Goal: Task Accomplishment & Management: Use online tool/utility

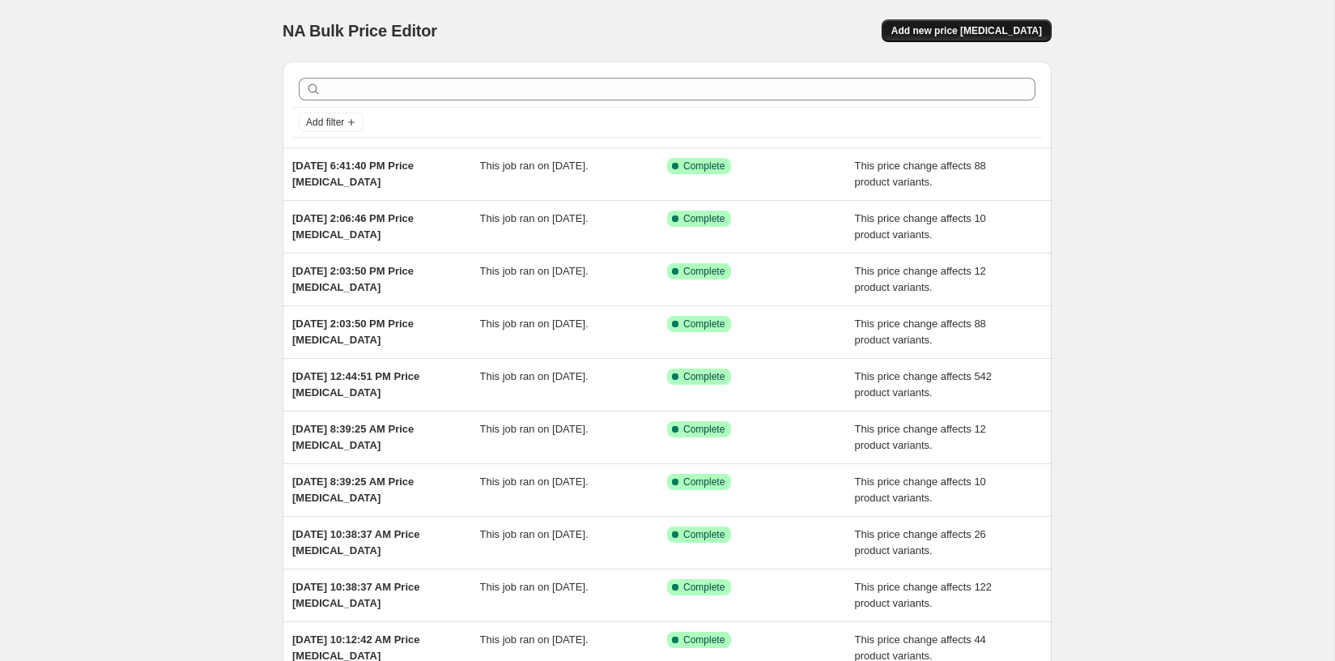
click at [989, 27] on span "Add new price [MEDICAL_DATA]" at bounding box center [966, 30] width 151 height 13
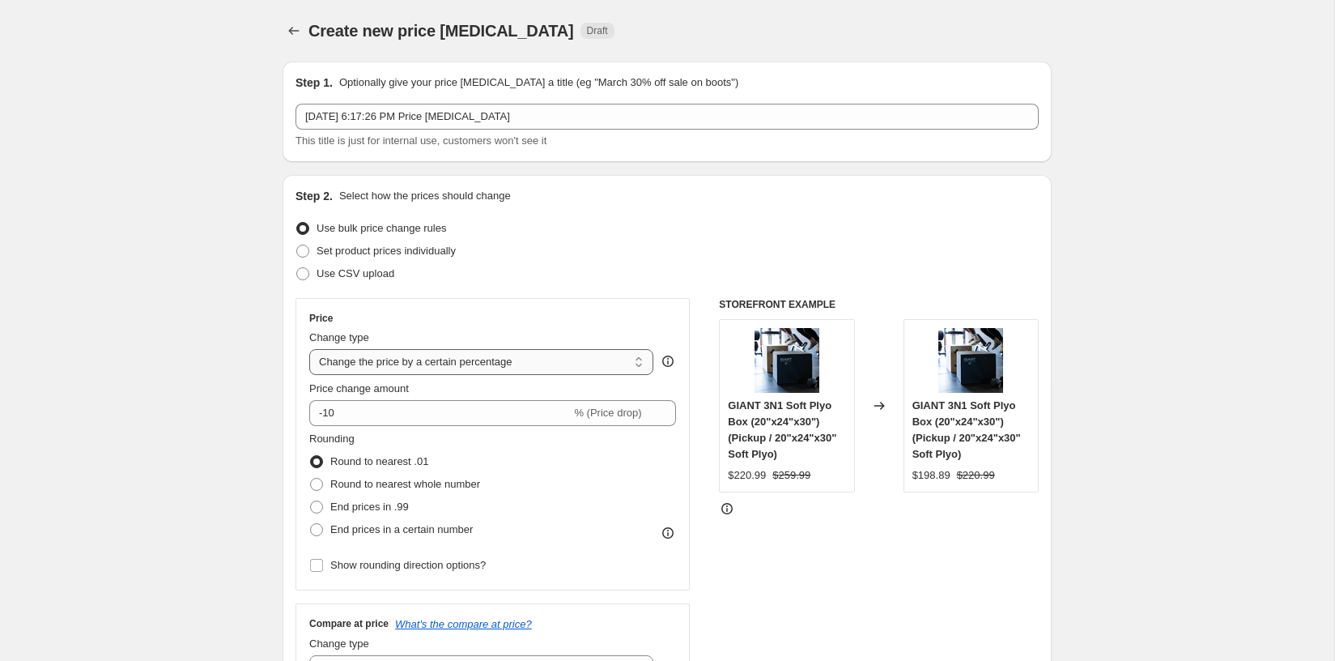
click at [444, 369] on select "Change the price to a certain amount Change the price by a certain amount Chang…" at bounding box center [481, 362] width 344 height 26
select select "pcap"
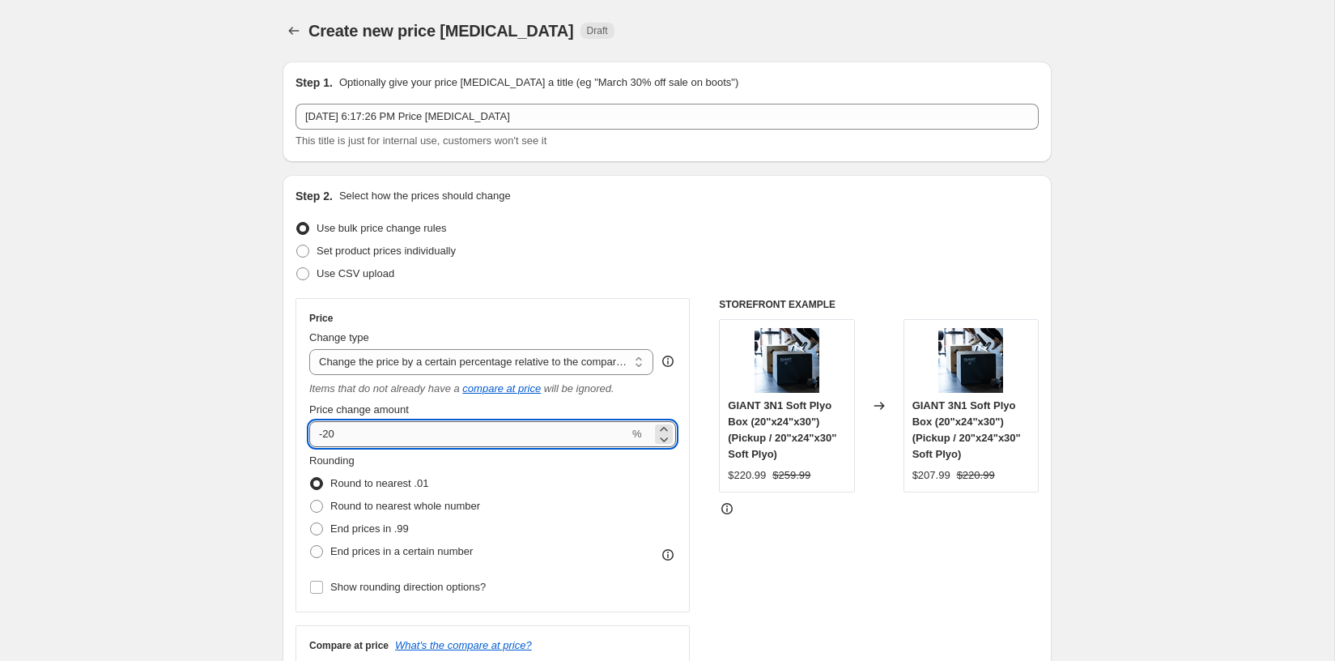
click at [355, 430] on input "-20" at bounding box center [469, 434] width 320 height 26
type input "-2"
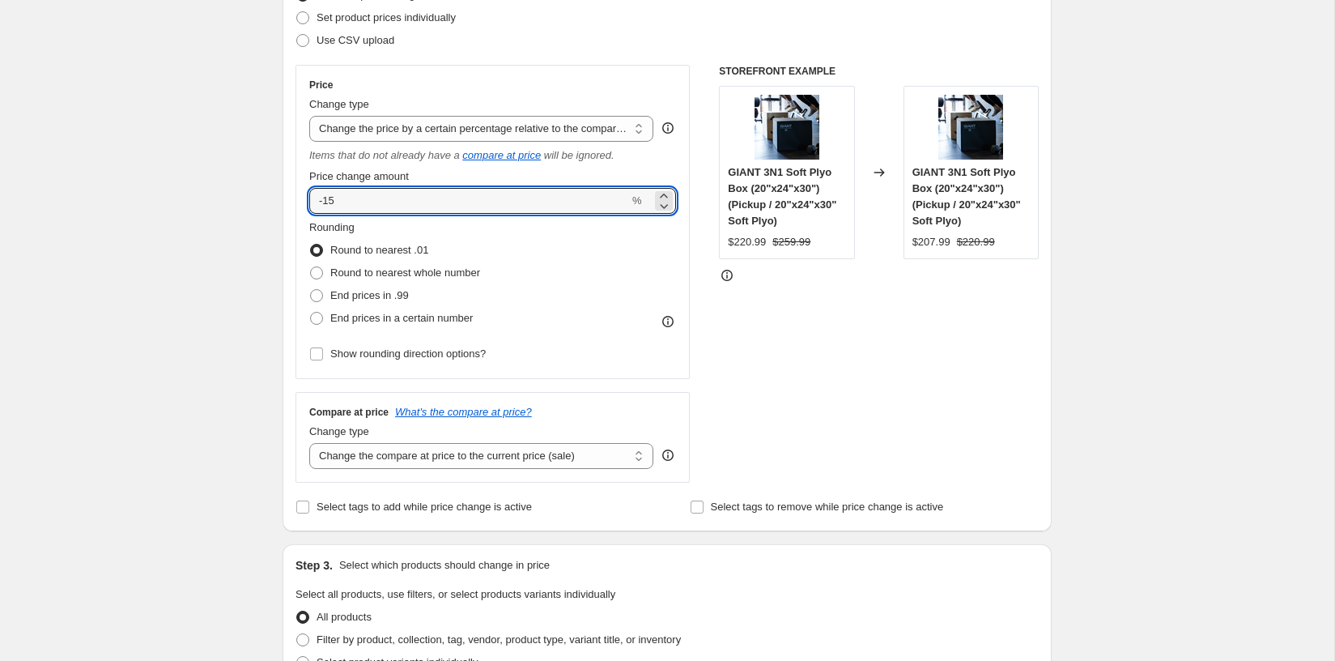
scroll to position [288, 0]
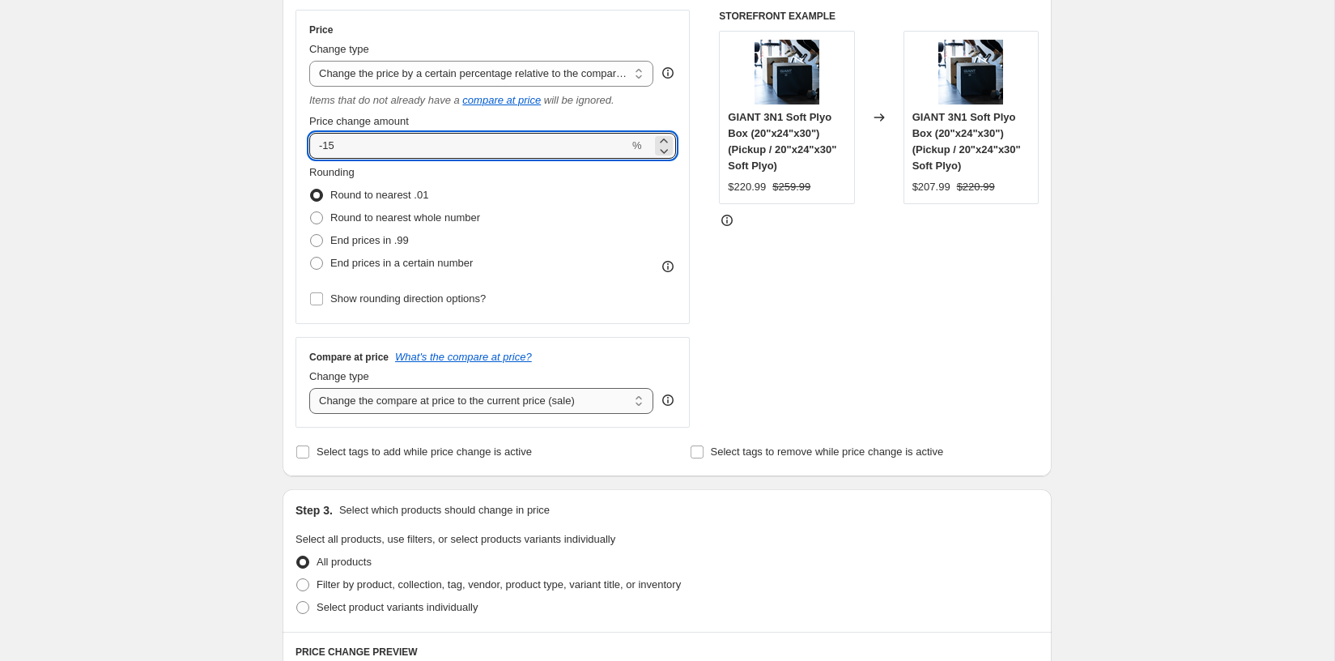
type input "-15"
click at [368, 390] on select "Change the compare at price to the current price (sale) Change the compare at p…" at bounding box center [481, 401] width 344 height 26
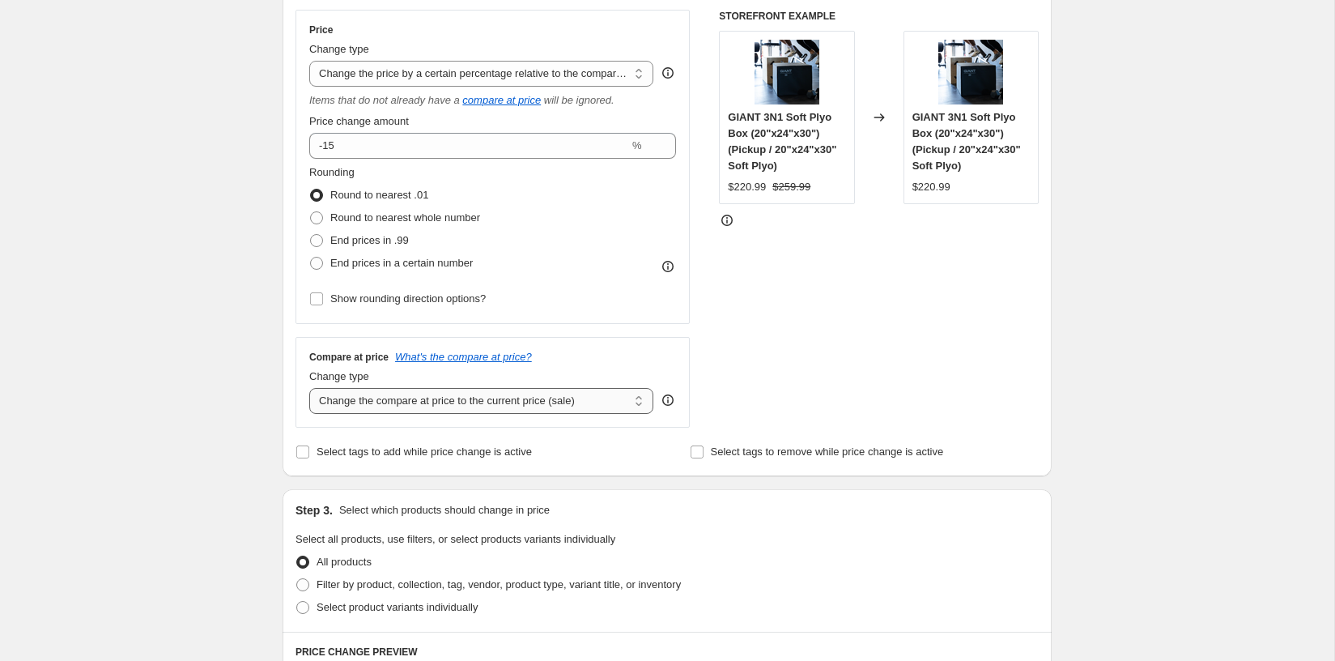
select select "no_change"
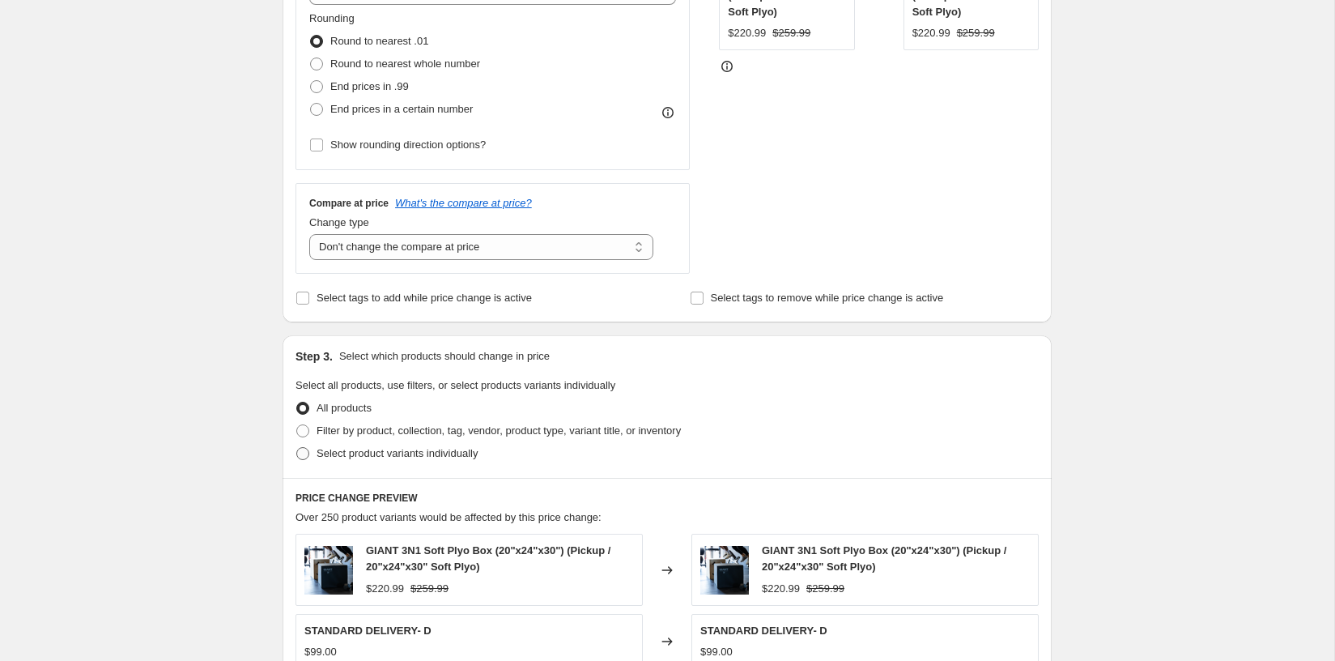
scroll to position [452, 0]
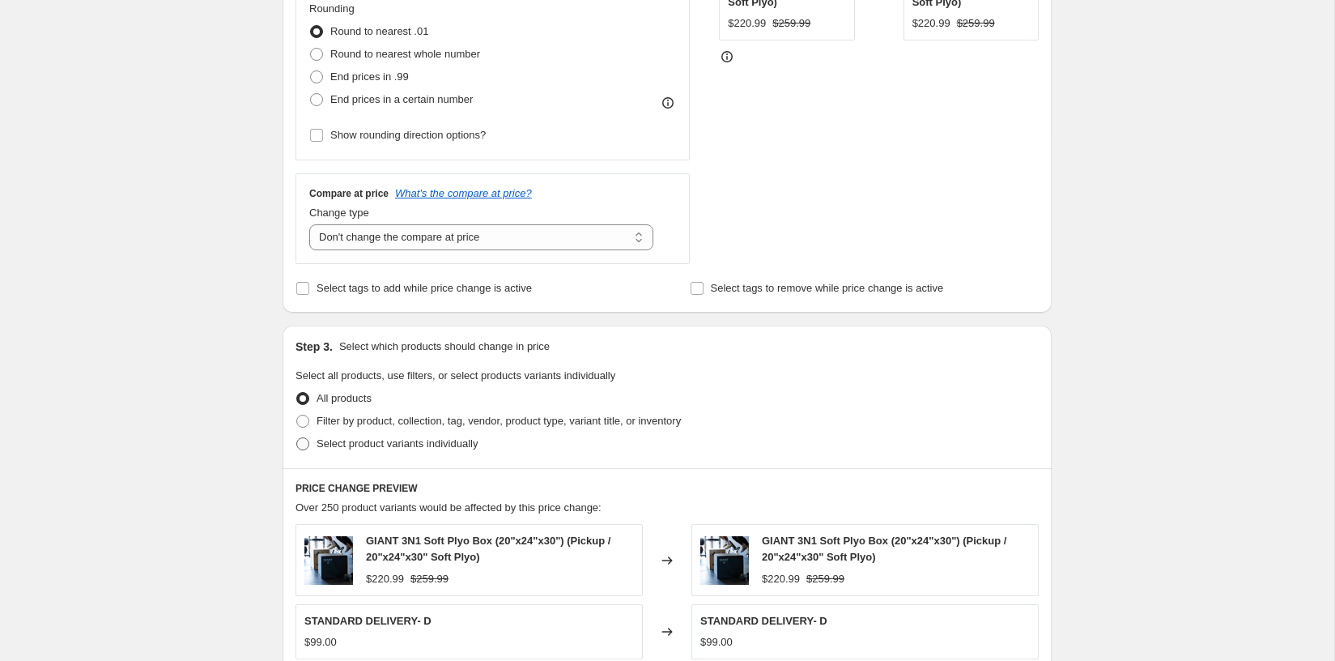
click at [383, 441] on span "Select product variants individually" at bounding box center [397, 443] width 161 height 12
click at [297, 438] on input "Select product variants individually" at bounding box center [296, 437] width 1 height 1
radio input "true"
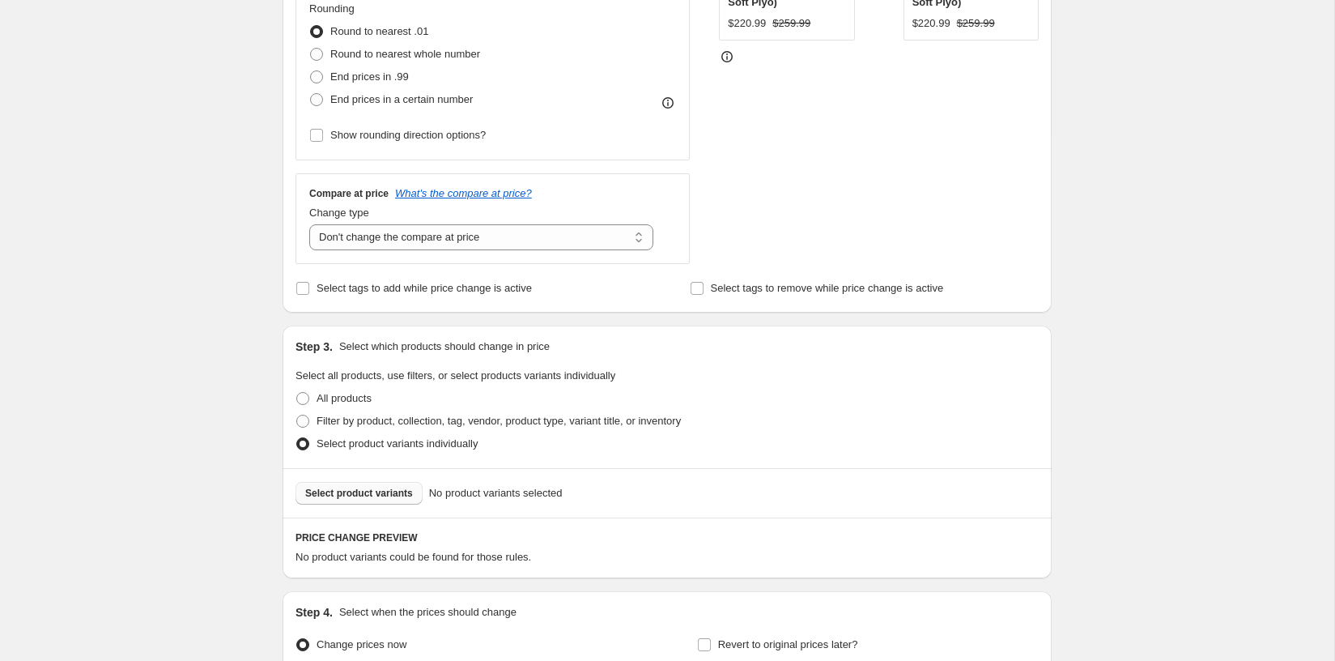
click at [386, 487] on span "Select product variants" at bounding box center [359, 493] width 108 height 13
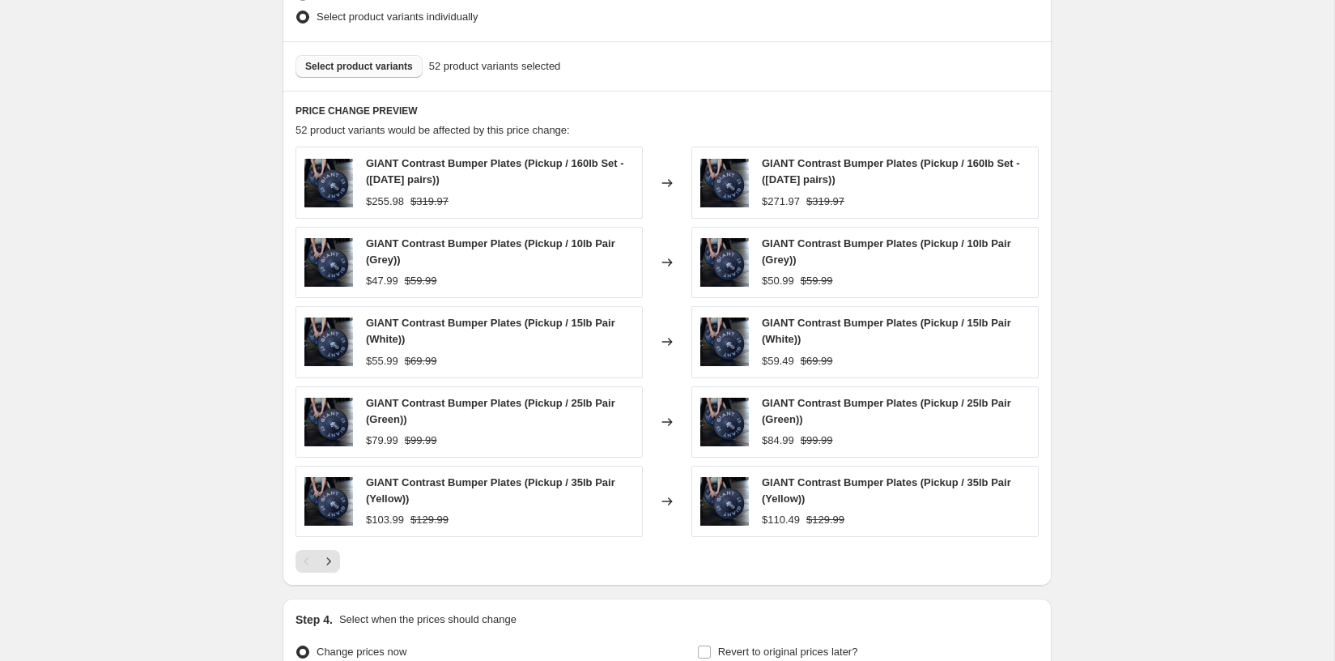
scroll to position [1049, 0]
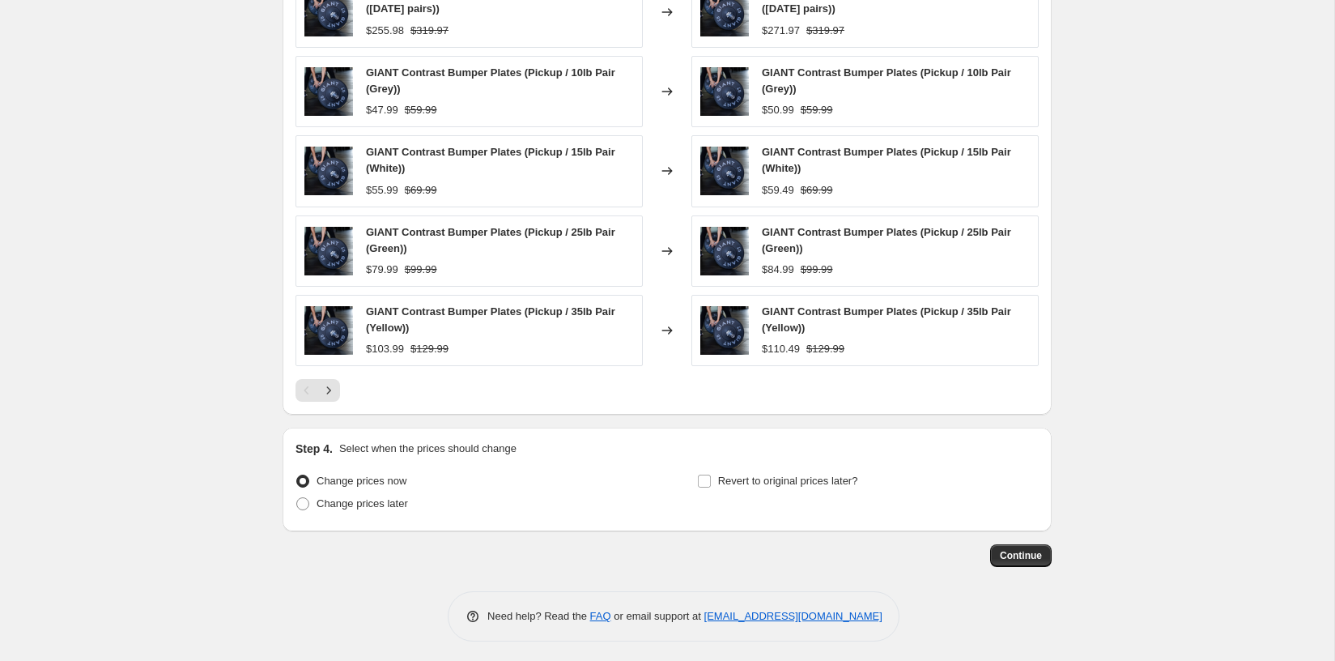
click at [997, 544] on button "Continue" at bounding box center [1021, 555] width 62 height 23
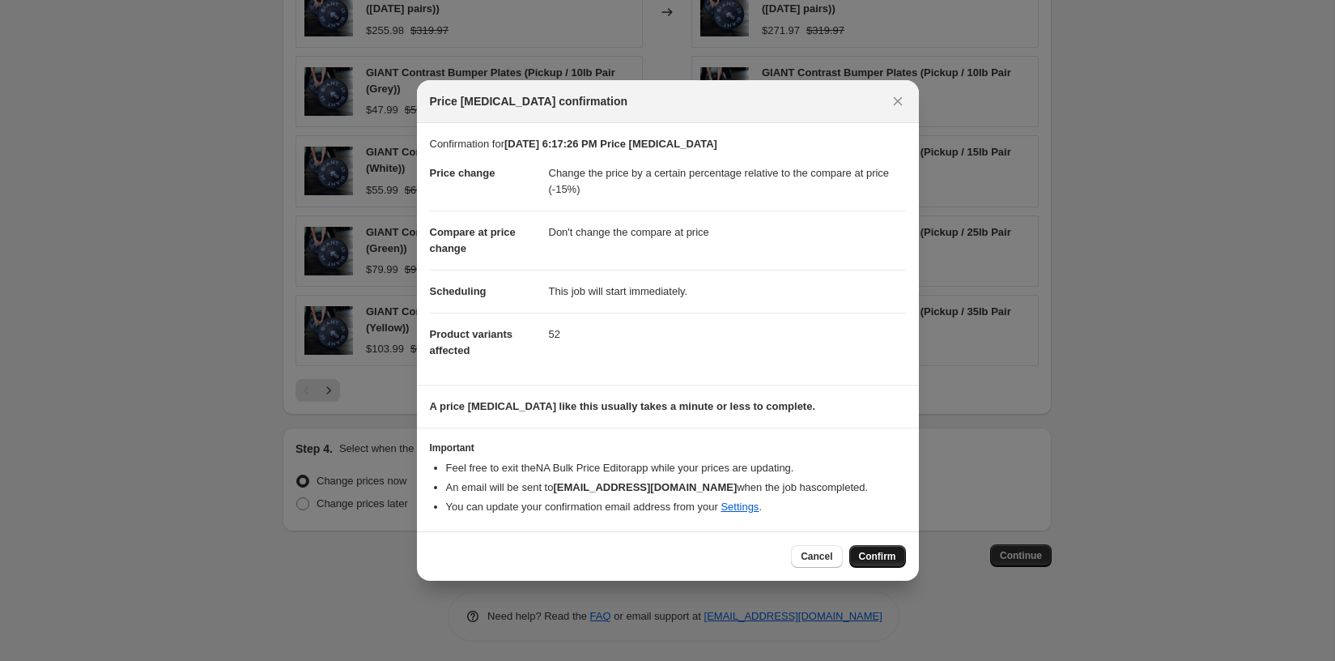
click at [878, 550] on span "Confirm" at bounding box center [877, 556] width 37 height 13
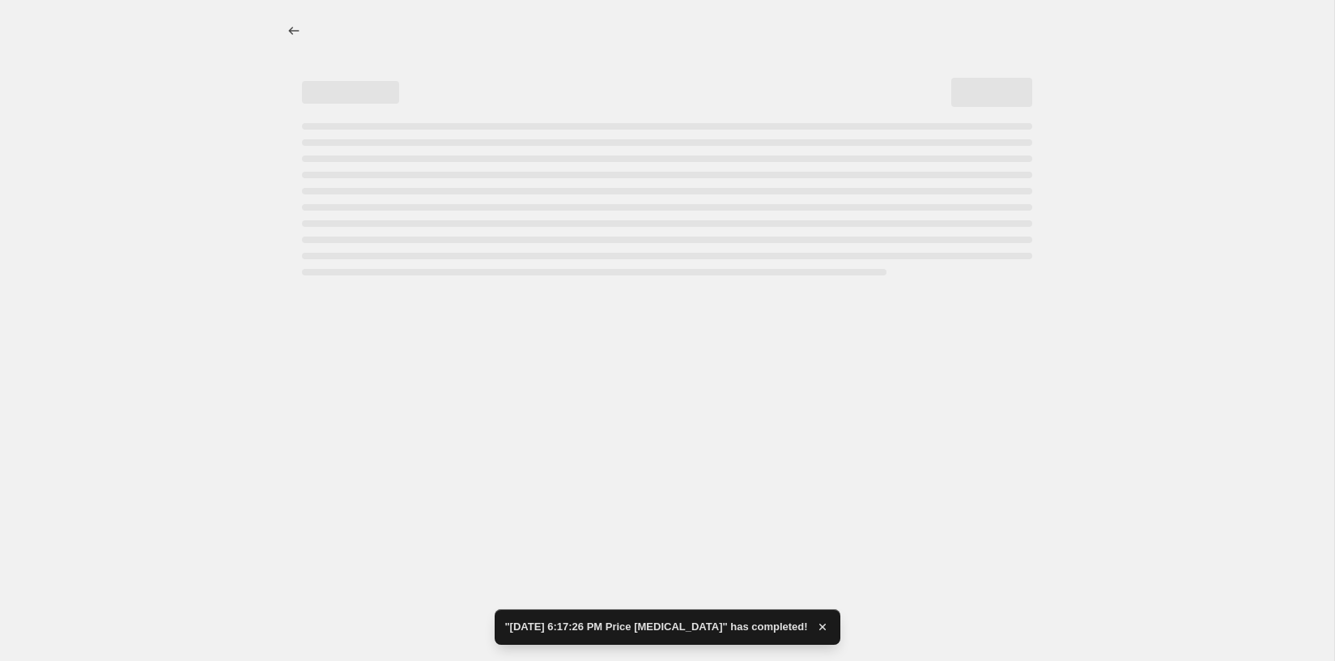
select select "pcap"
select select "no_change"
